Goal: Find specific page/section: Find specific page/section

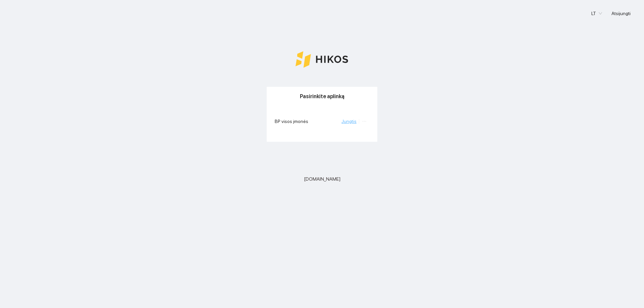
click at [350, 123] on link "Jungtis" at bounding box center [348, 121] width 15 height 5
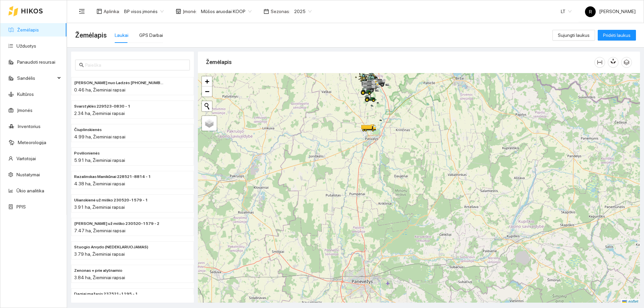
scroll to position [2, 0]
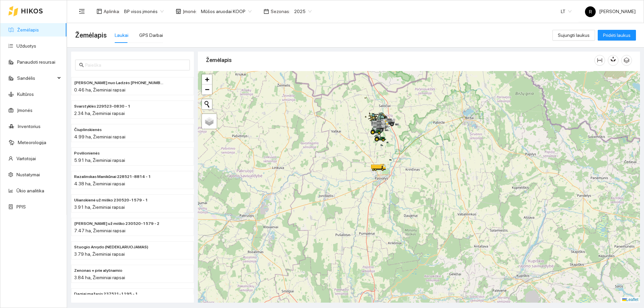
drag, startPoint x: 373, startPoint y: 124, endPoint x: 383, endPoint y: 174, distance: 50.9
click at [383, 174] on div at bounding box center [419, 187] width 442 height 232
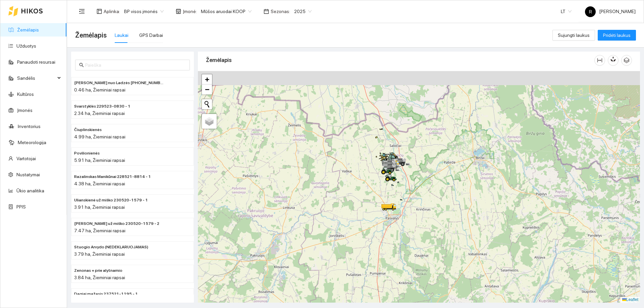
drag, startPoint x: 396, startPoint y: 136, endPoint x: 412, endPoint y: 192, distance: 57.8
click at [412, 192] on div at bounding box center [419, 187] width 442 height 232
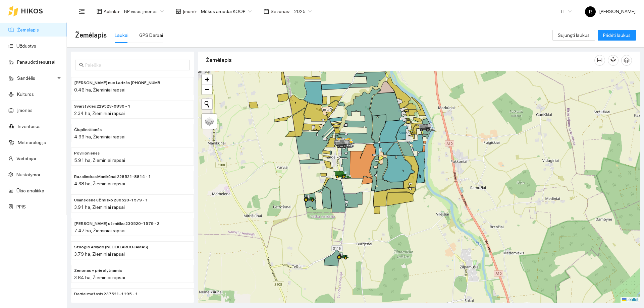
drag, startPoint x: 364, startPoint y: 174, endPoint x: 443, endPoint y: 193, distance: 80.8
click at [443, 193] on div at bounding box center [419, 187] width 442 height 232
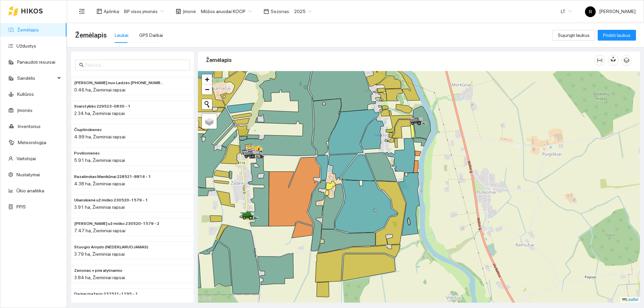
drag, startPoint x: 428, startPoint y: 153, endPoint x: 431, endPoint y: 158, distance: 5.3
click at [431, 158] on div at bounding box center [419, 187] width 442 height 232
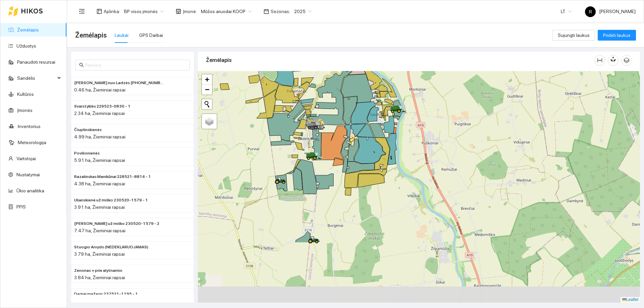
drag, startPoint x: 417, startPoint y: 259, endPoint x: 399, endPoint y: 175, distance: 85.4
click at [399, 175] on div at bounding box center [419, 187] width 442 height 232
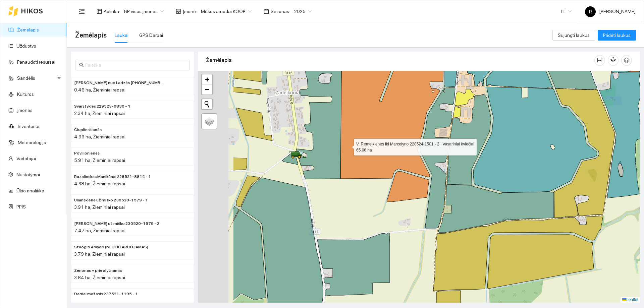
drag, startPoint x: 264, startPoint y: 146, endPoint x: 348, endPoint y: 146, distance: 83.5
click at [348, 146] on icon at bounding box center [391, 113] width 103 height 131
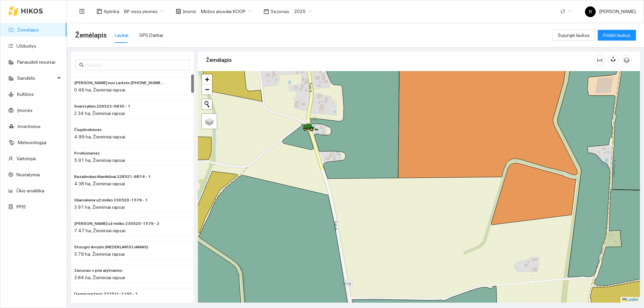
scroll to position [67, 0]
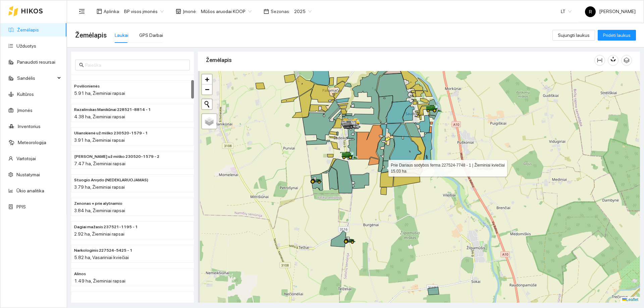
drag, startPoint x: 375, startPoint y: 141, endPoint x: 386, endPoint y: 200, distance: 60.7
click at [385, 172] on icon at bounding box center [381, 154] width 9 height 35
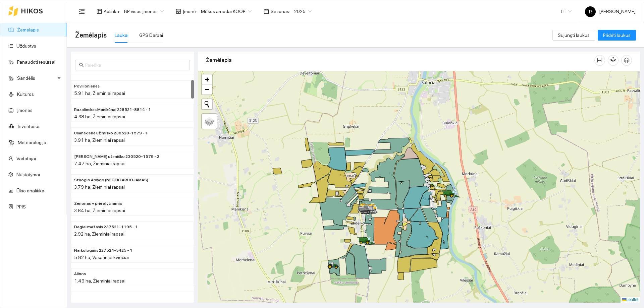
drag, startPoint x: 417, startPoint y: 154, endPoint x: 428, endPoint y: 196, distance: 42.6
click at [428, 196] on icon at bounding box center [425, 198] width 11 height 15
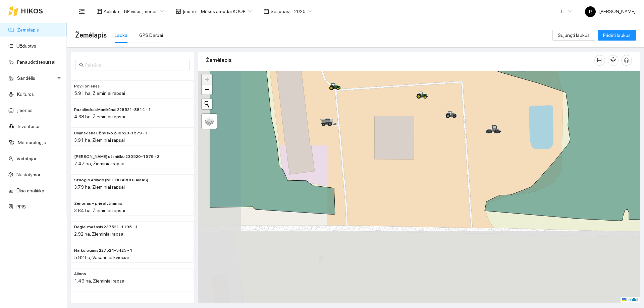
drag, startPoint x: 324, startPoint y: 225, endPoint x: 387, endPoint y: 133, distance: 111.5
click at [387, 133] on div at bounding box center [419, 187] width 442 height 232
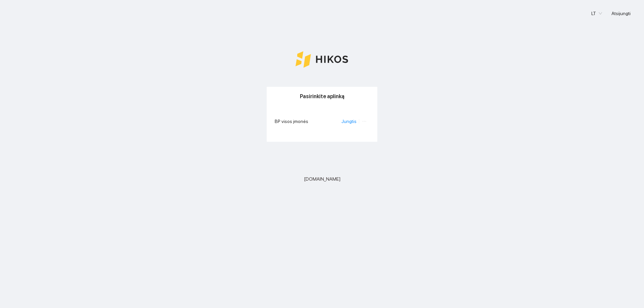
click at [358, 124] on li "Jungtis" at bounding box center [350, 121] width 18 height 7
click at [353, 122] on link "Jungtis" at bounding box center [348, 121] width 15 height 5
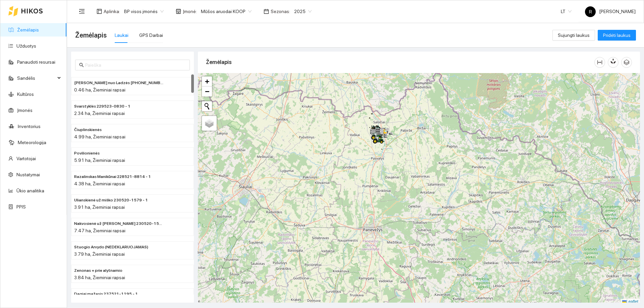
scroll to position [2, 0]
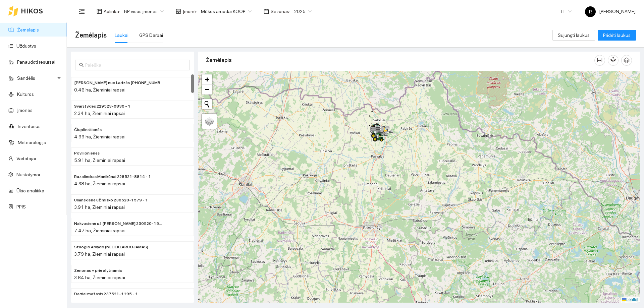
drag, startPoint x: 351, startPoint y: 172, endPoint x: 347, endPoint y: 192, distance: 19.8
click at [347, 192] on div at bounding box center [419, 187] width 442 height 232
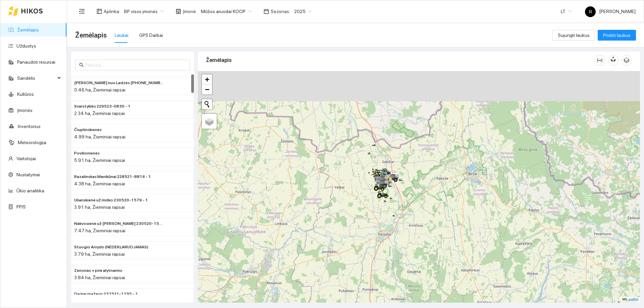
drag, startPoint x: 389, startPoint y: 148, endPoint x: 402, endPoint y: 207, distance: 60.1
click at [402, 207] on div at bounding box center [419, 187] width 442 height 232
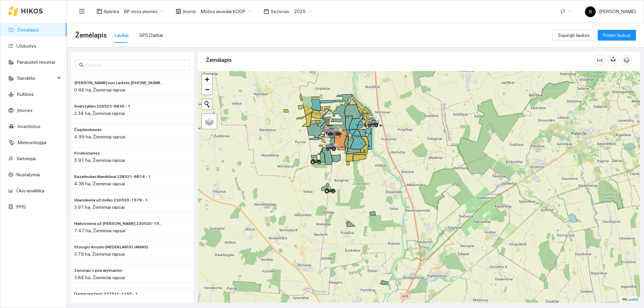
drag, startPoint x: 394, startPoint y: 153, endPoint x: 418, endPoint y: 210, distance: 61.3
click at [418, 210] on div at bounding box center [419, 187] width 442 height 232
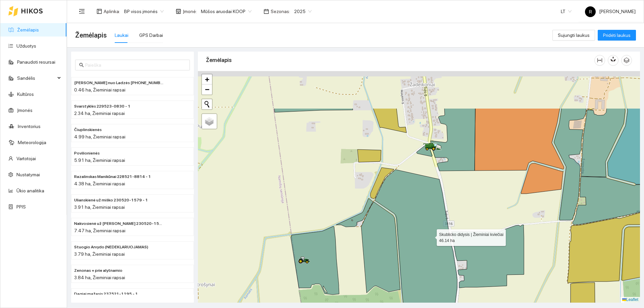
drag, startPoint x: 449, startPoint y: 171, endPoint x: 430, endPoint y: 238, distance: 70.1
click at [430, 238] on icon at bounding box center [416, 238] width 82 height 137
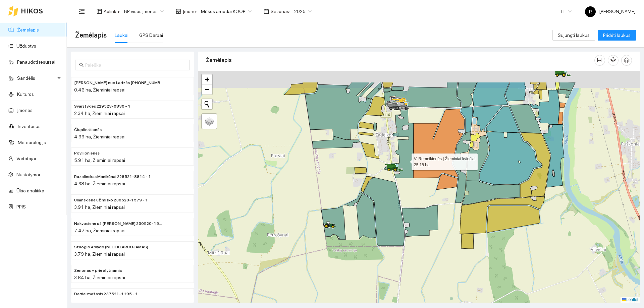
drag, startPoint x: 395, startPoint y: 125, endPoint x: 405, endPoint y: 160, distance: 36.2
click at [405, 160] on icon at bounding box center [402, 142] width 22 height 71
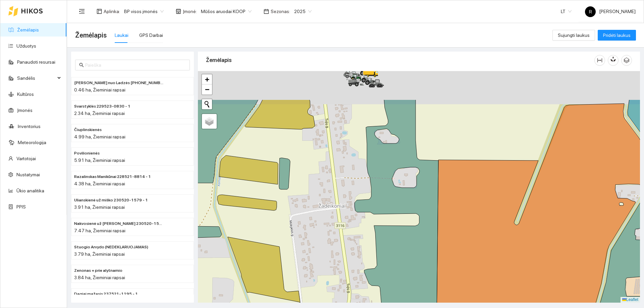
drag, startPoint x: 409, startPoint y: 155, endPoint x: 421, endPoint y: 203, distance: 49.7
click at [421, 203] on div at bounding box center [419, 187] width 442 height 232
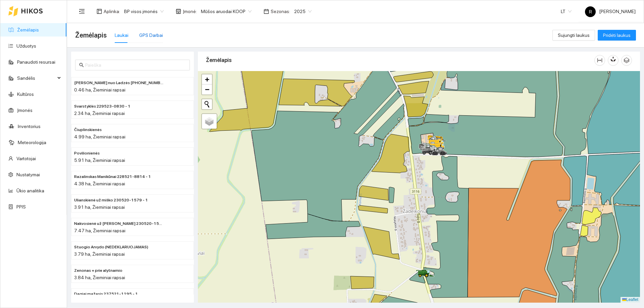
click at [149, 35] on div "GPS Darbai" at bounding box center [151, 35] width 24 height 7
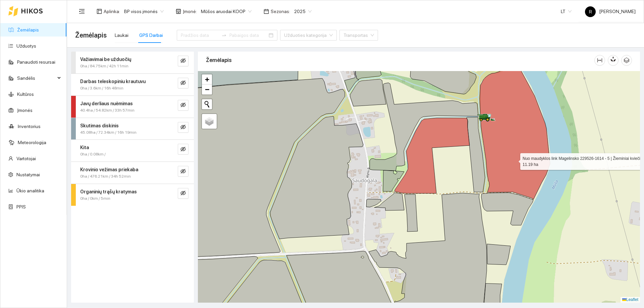
drag, startPoint x: 514, startPoint y: 151, endPoint x: 521, endPoint y: 185, distance: 34.8
click at [521, 185] on icon at bounding box center [515, 132] width 70 height 134
